Goal: Task Accomplishment & Management: Manage account settings

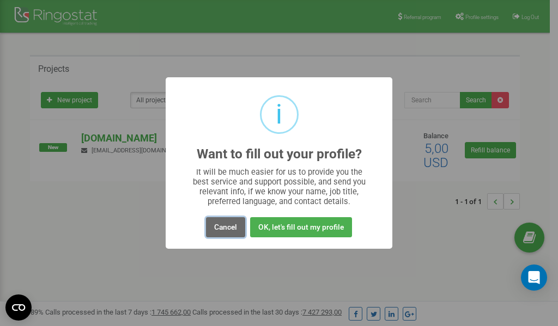
click at [221, 227] on button "Cancel" at bounding box center [225, 227] width 39 height 20
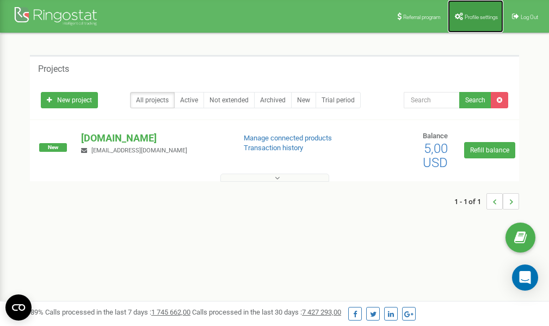
click at [482, 21] on link "Profile settings" at bounding box center [476, 16] width 56 height 33
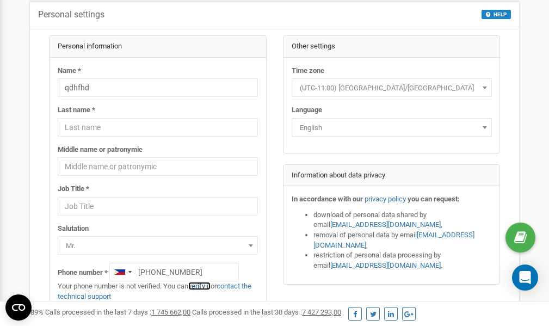
click at [207, 286] on link "verify it" at bounding box center [199, 286] width 22 height 8
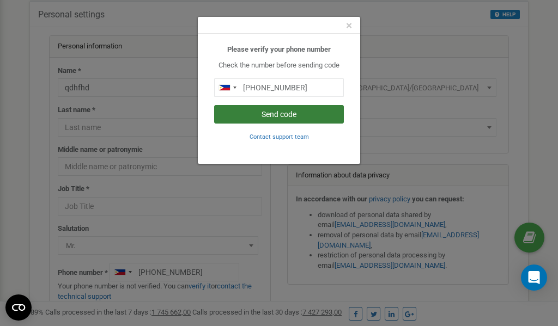
click at [282, 112] on button "Send code" at bounding box center [279, 114] width 130 height 19
